Goal: Information Seeking & Learning: Learn about a topic

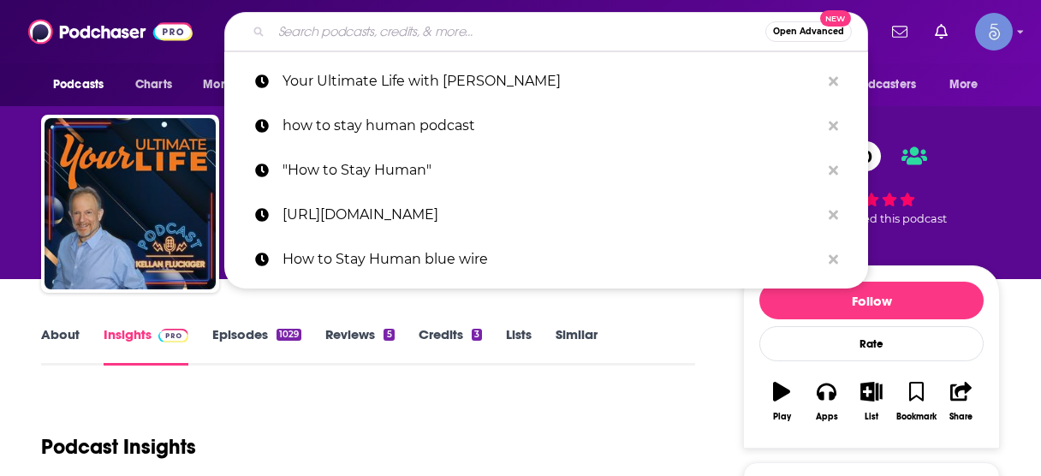
scroll to position [205, 0]
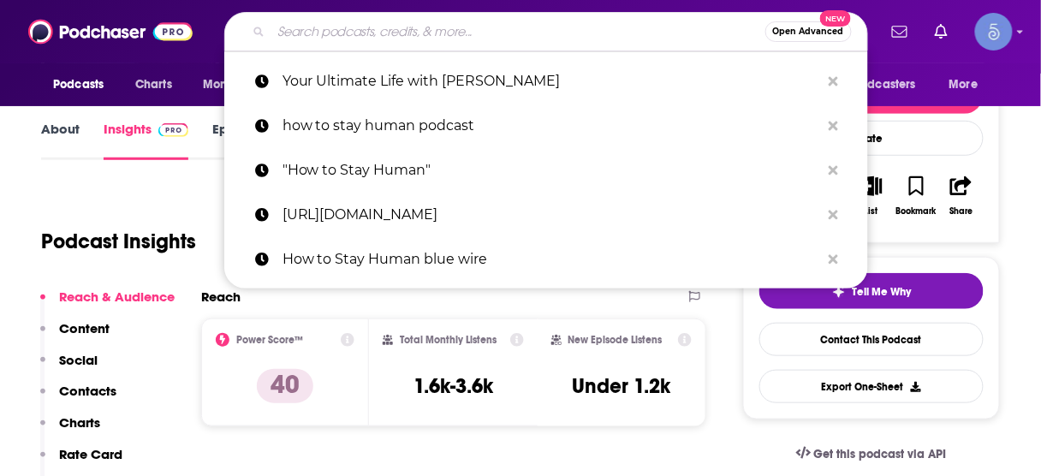
type input "Ancient Health Podcast"
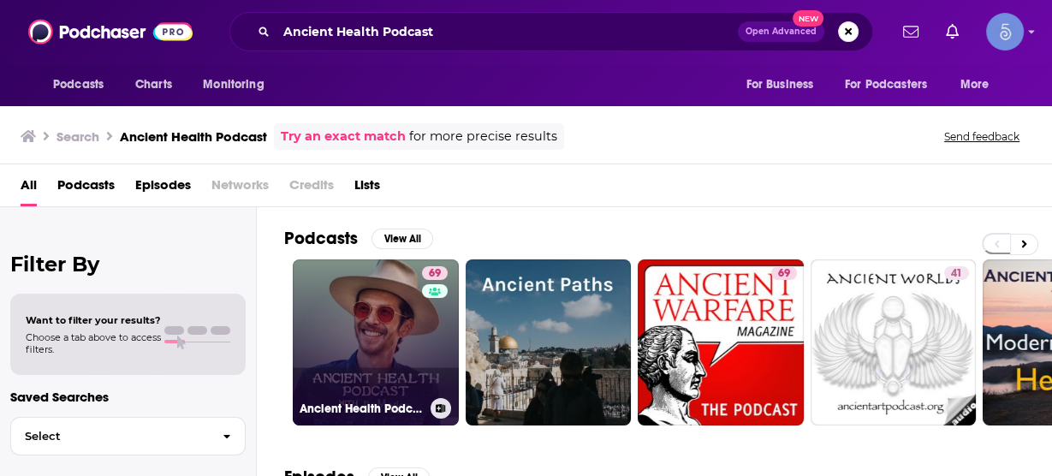
click at [353, 336] on link "69 Ancient Health Podcast" at bounding box center [376, 342] width 166 height 166
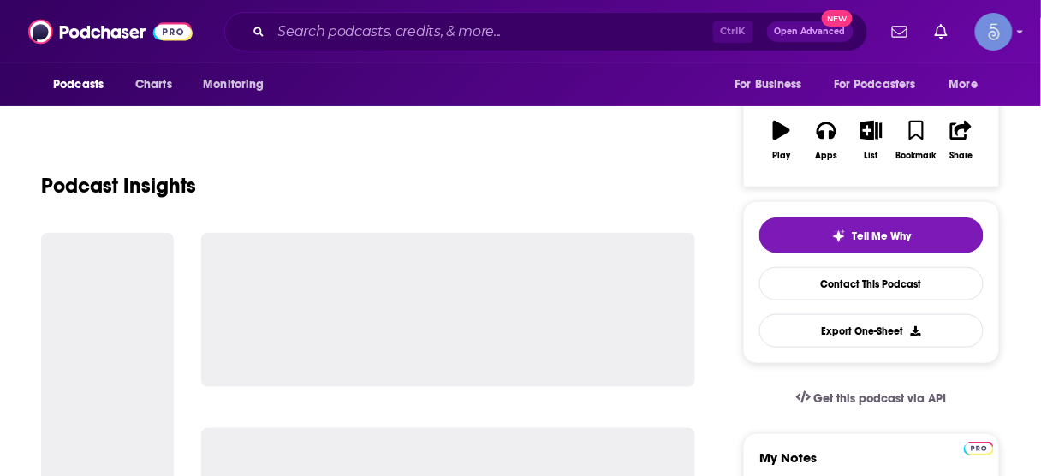
scroll to position [274, 0]
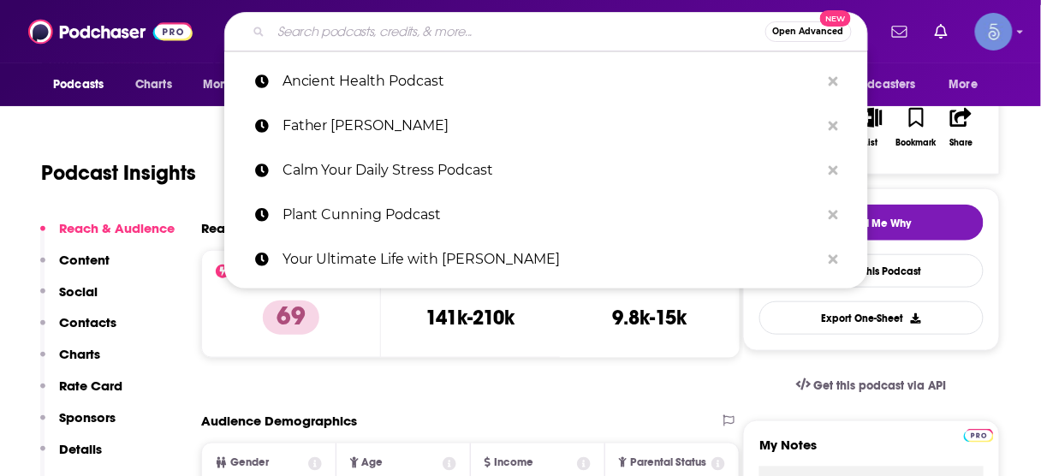
click at [423, 30] on input "Search podcasts, credits, & more..." at bounding box center [518, 31] width 494 height 27
paste input "Holistic Wealth With [PERSON_NAME]"
type input "Holistic Wealth With [PERSON_NAME]"
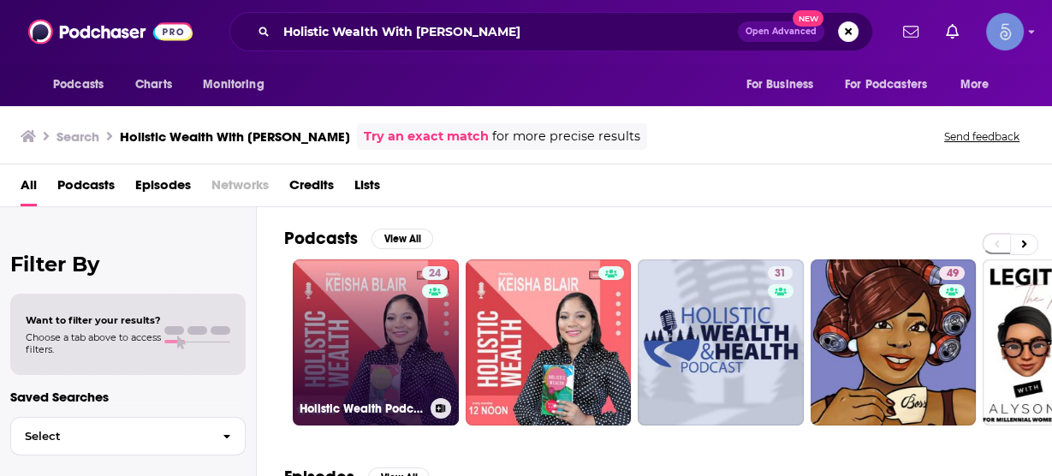
click at [389, 324] on link "24 Holistic Wealth Podcast With [PERSON_NAME]" at bounding box center [376, 342] width 166 height 166
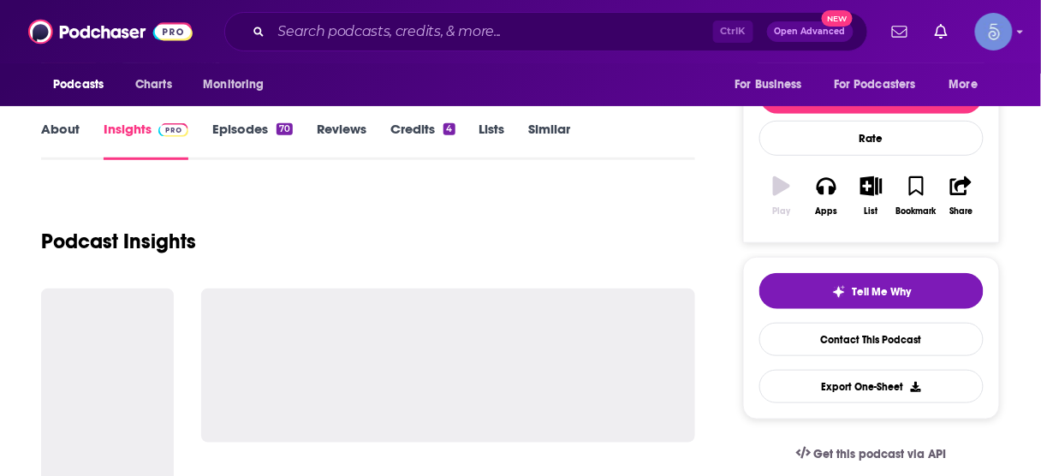
scroll to position [274, 0]
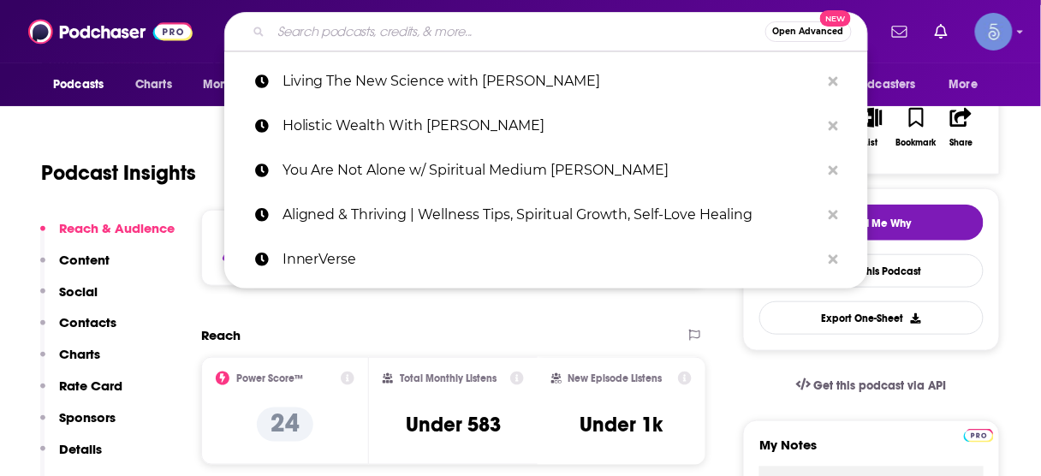
click at [491, 28] on input "Search podcasts, credits, & more..." at bounding box center [518, 31] width 494 height 27
paste input "Healing Conversations"
type input "Healing Conversations"
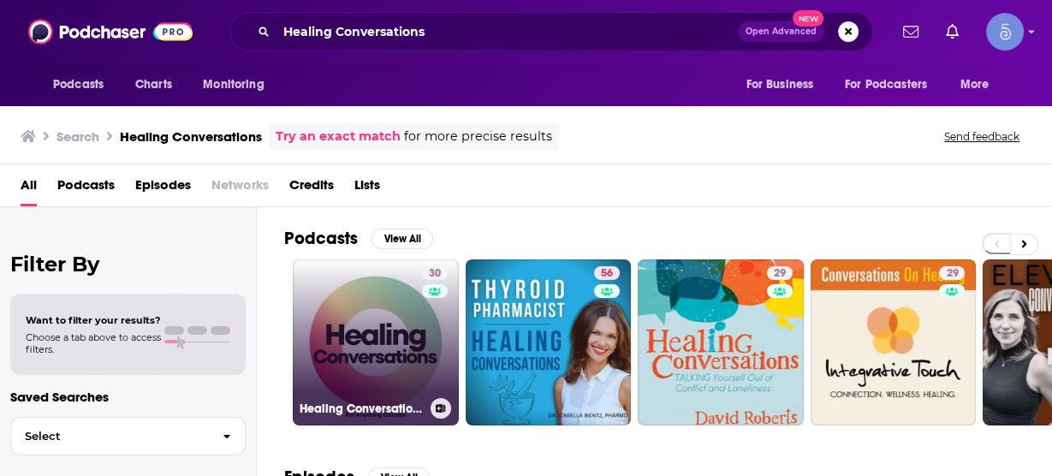
click at [391, 335] on link "30 Healing Conversations" at bounding box center [376, 342] width 166 height 166
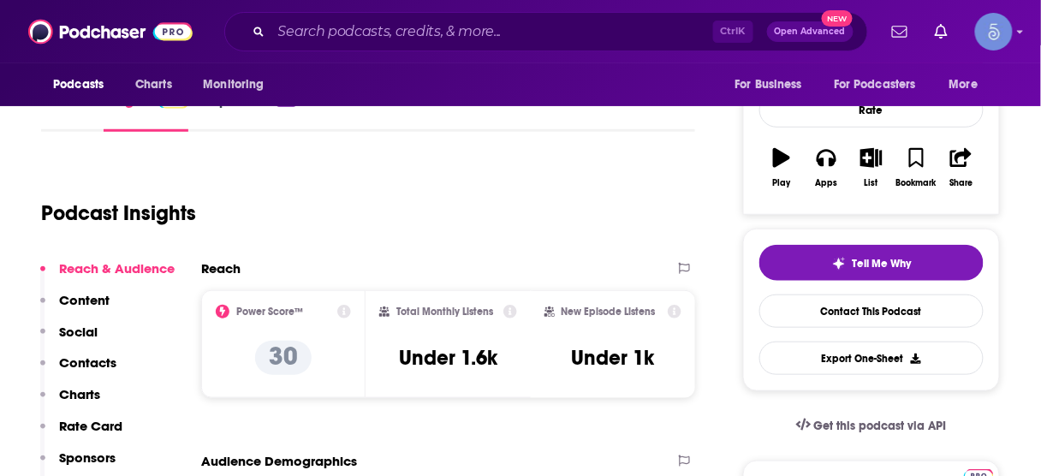
scroll to position [342, 0]
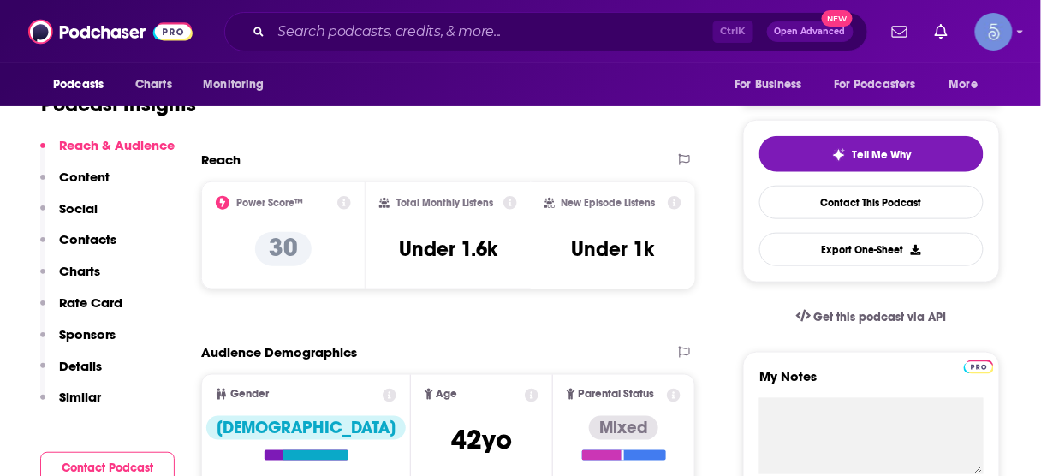
click at [68, 242] on p "Contacts" at bounding box center [87, 239] width 57 height 16
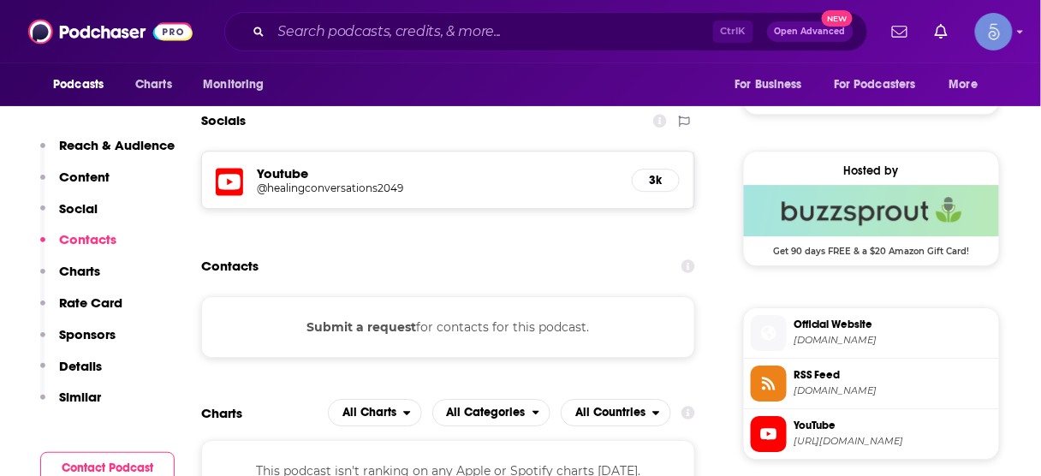
scroll to position [1176, 0]
